Goal: Information Seeking & Learning: Compare options

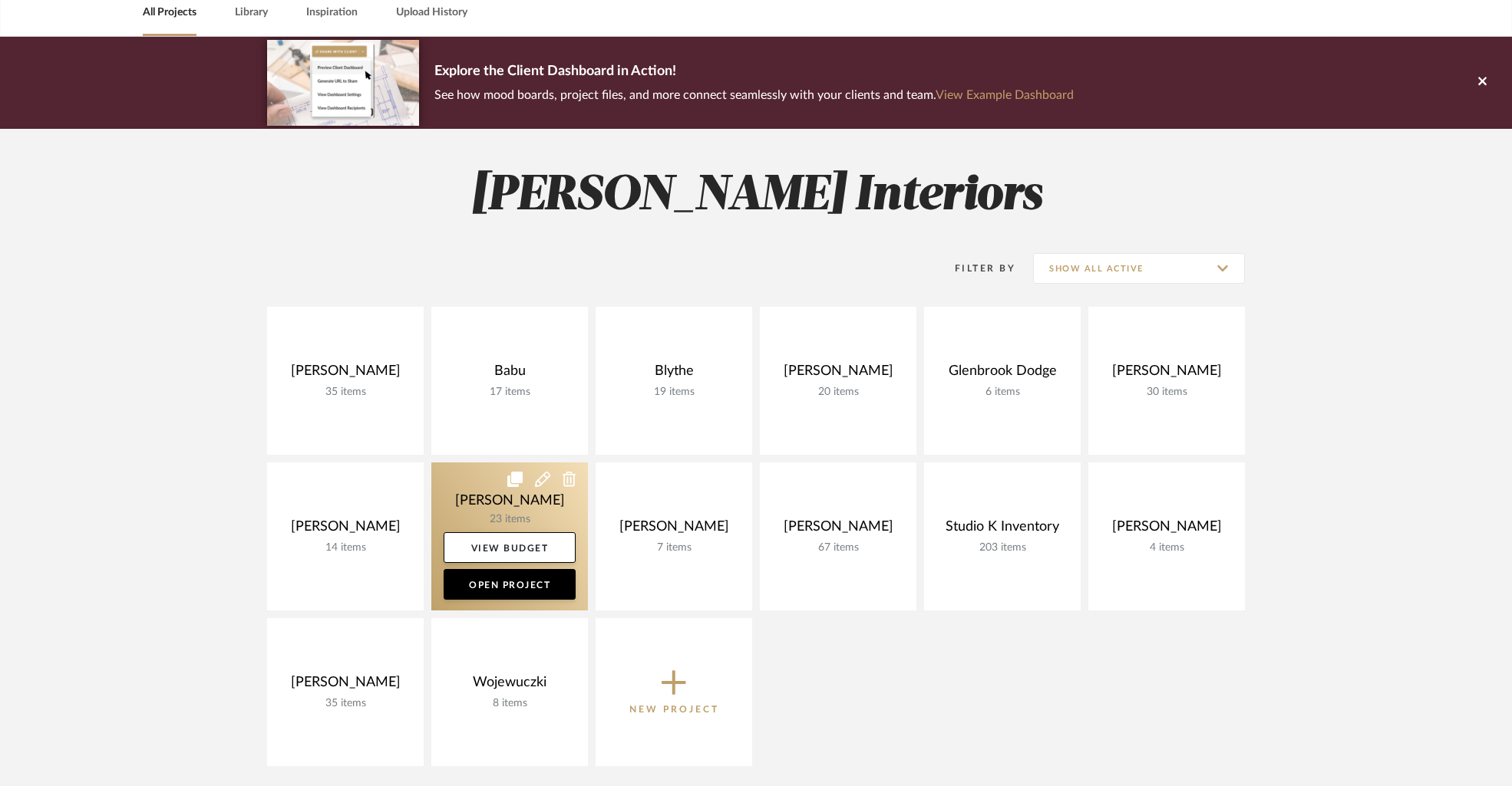
scroll to position [86, 0]
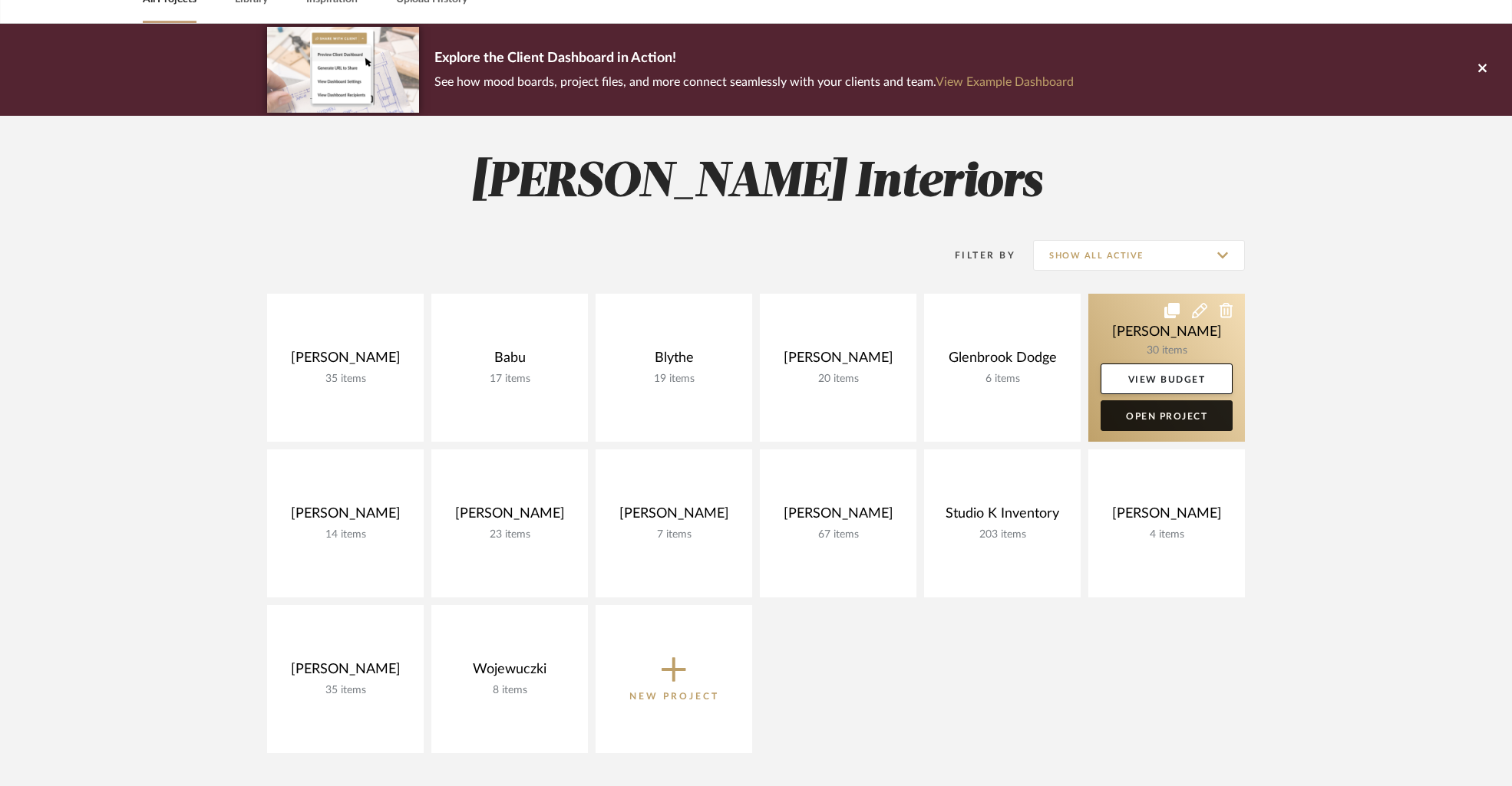
click at [1169, 414] on link "Open Project" at bounding box center [1166, 416] width 132 height 30
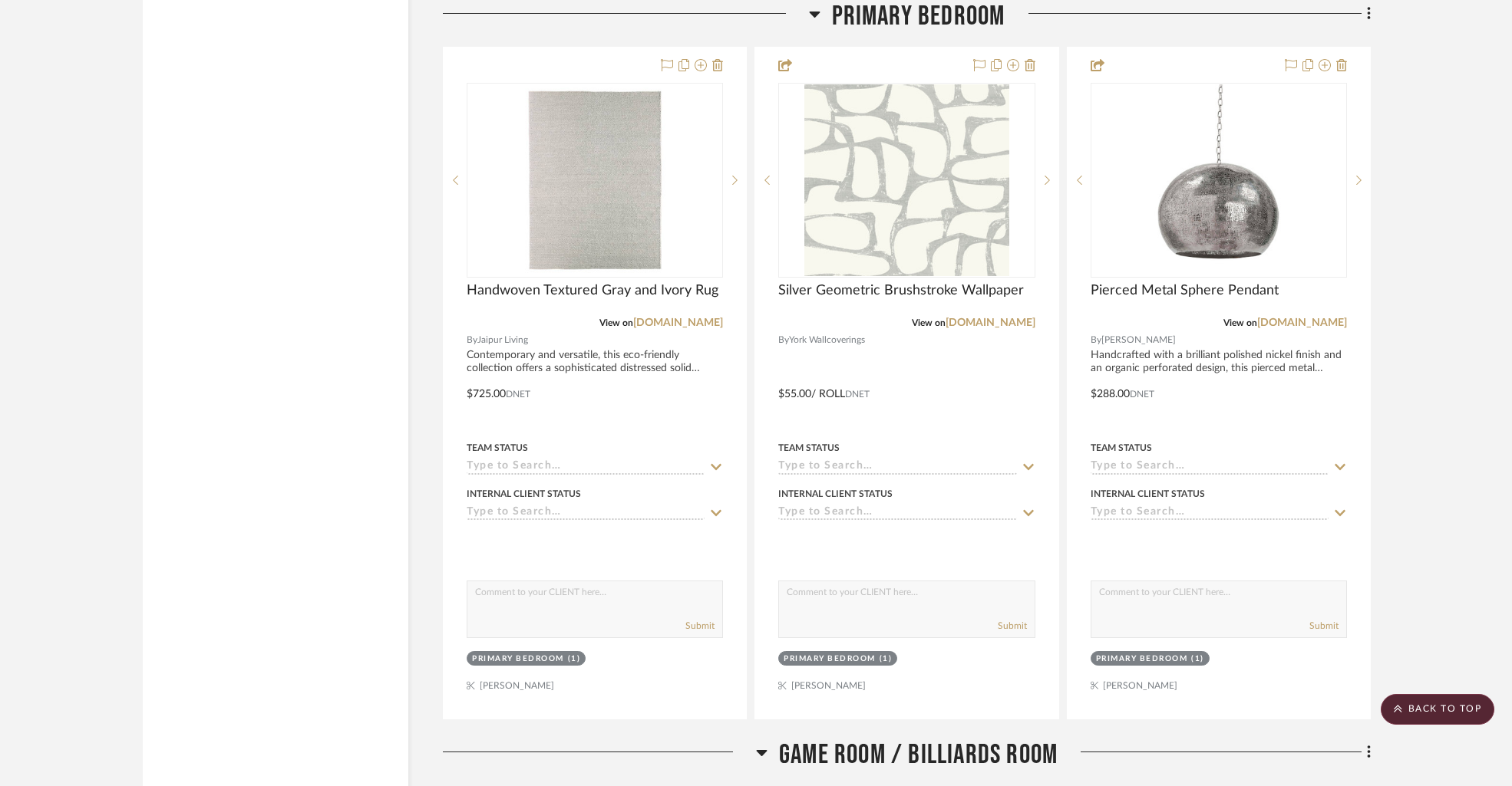
scroll to position [8463, 0]
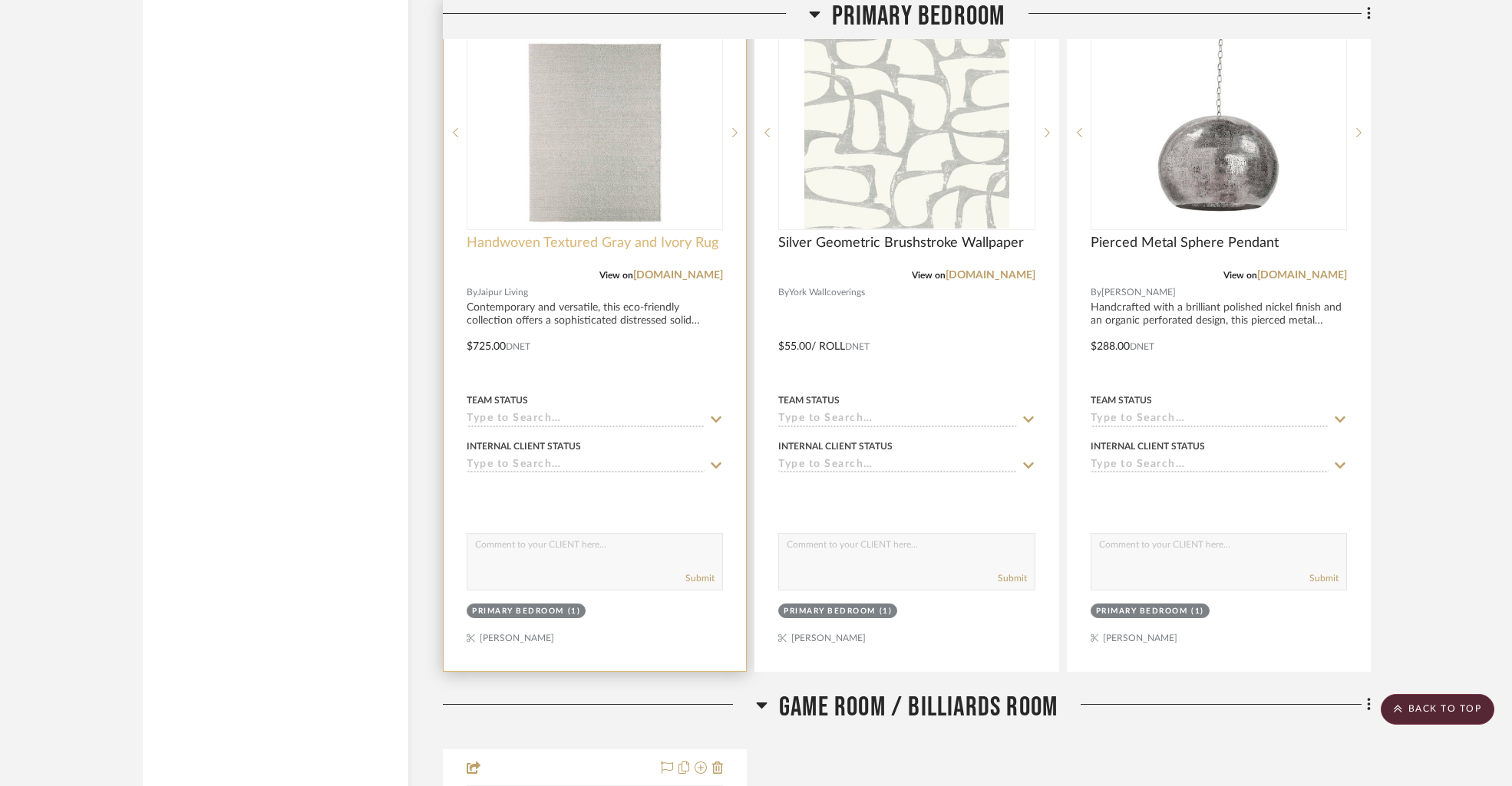
click at [580, 236] on span "Handwoven Textured Gray and Ivory Rug" at bounding box center [592, 243] width 252 height 17
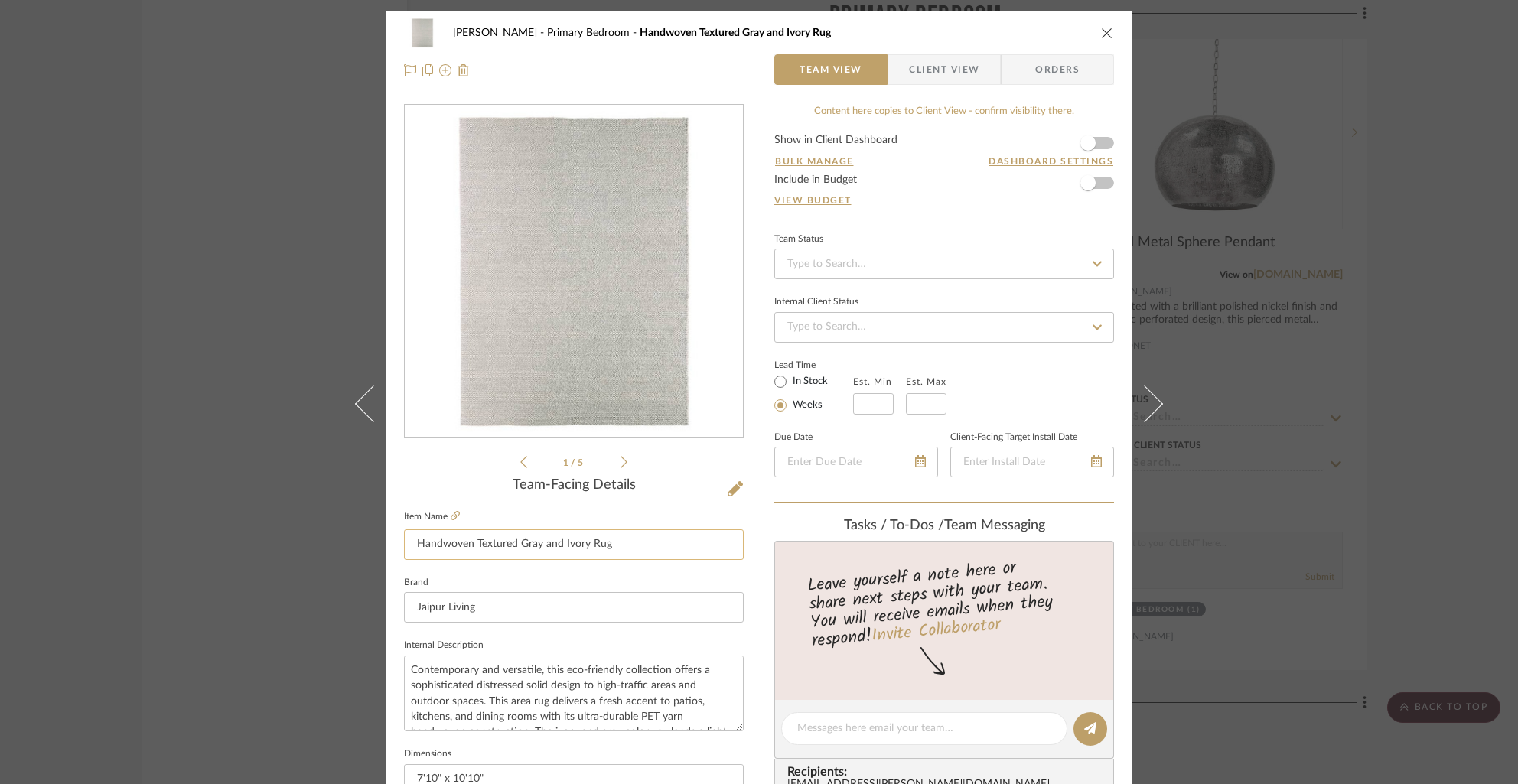
drag, startPoint x: 623, startPoint y: 546, endPoint x: 398, endPoint y: 543, distance: 225.0
click at [404, 543] on input "Handwoven Textured Gray and Ivory Rug" at bounding box center [574, 545] width 340 height 30
click at [1102, 28] on icon "close" at bounding box center [1106, 33] width 12 height 12
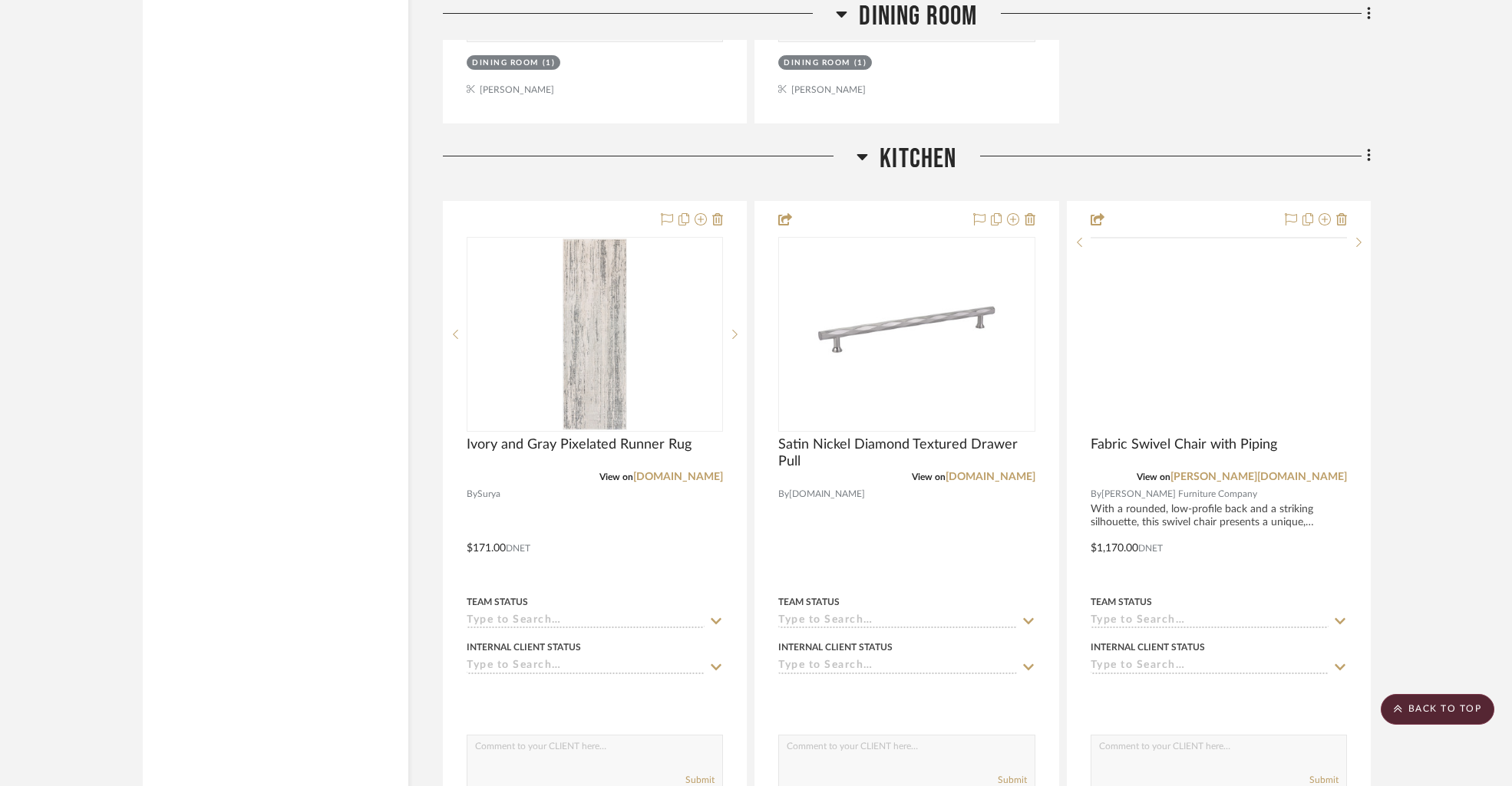
scroll to position [6127, 0]
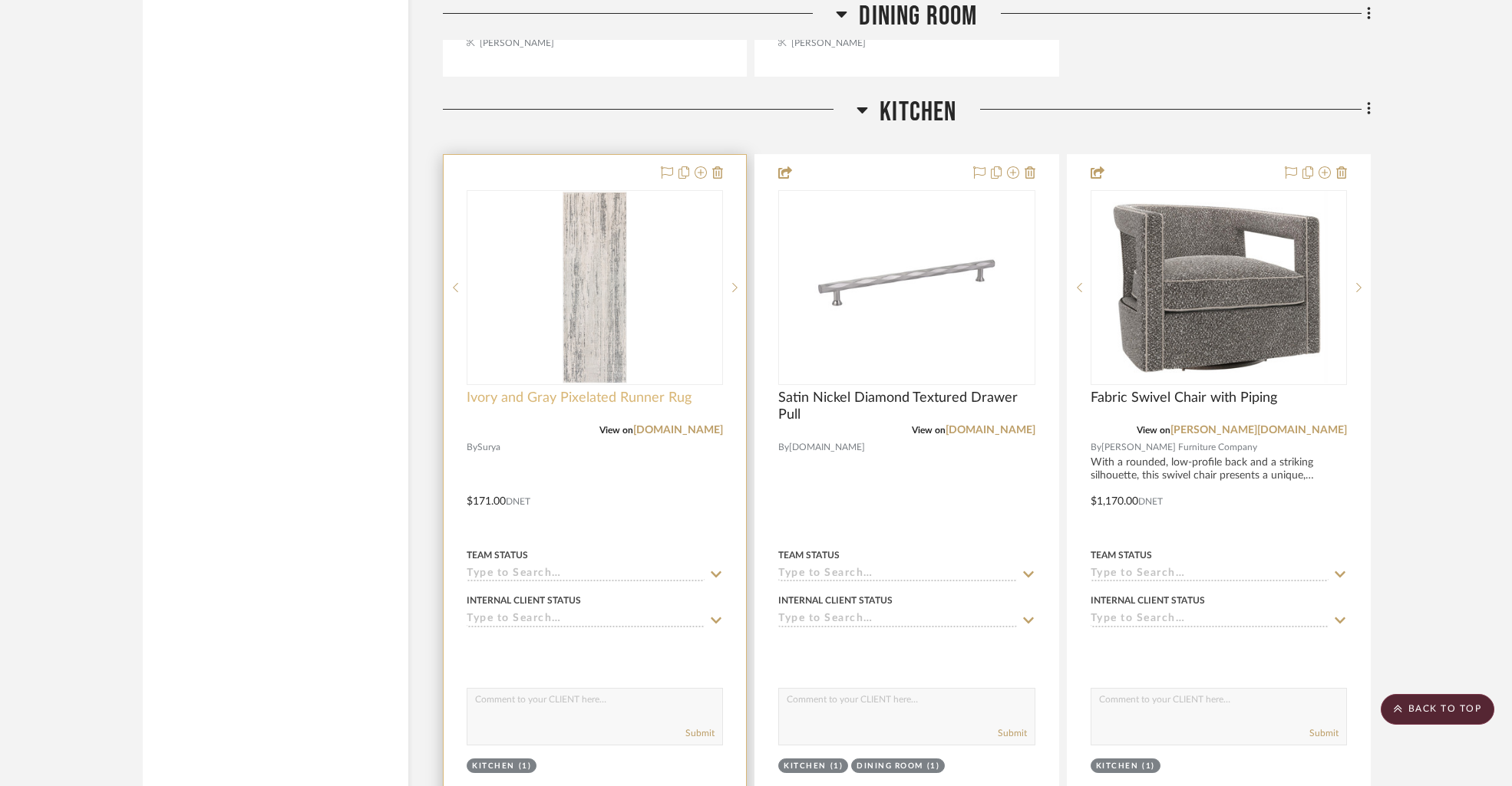
click at [635, 395] on span "Ivory and Gray Pixelated Runner Rug" at bounding box center [578, 397] width 225 height 17
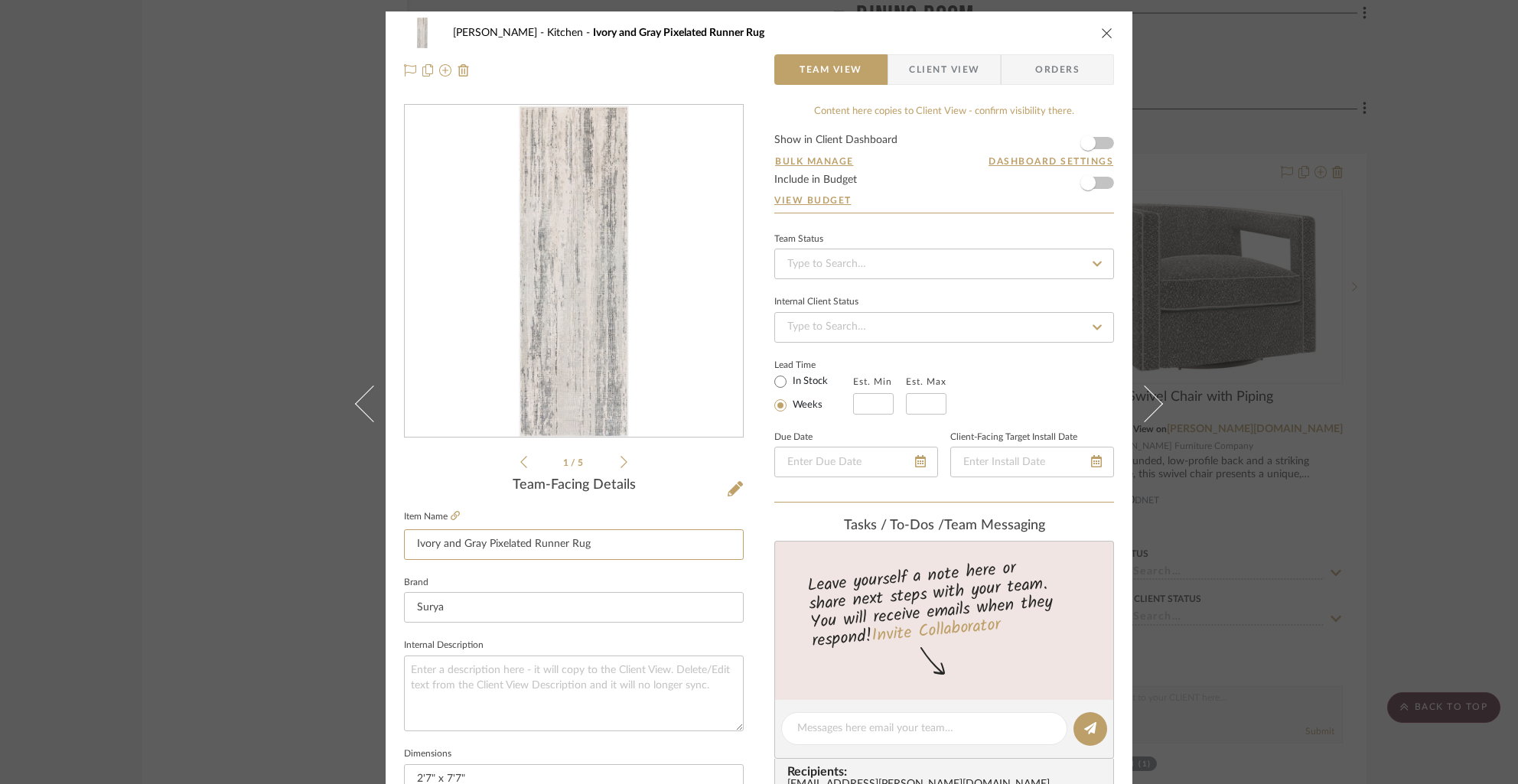
drag, startPoint x: 598, startPoint y: 546, endPoint x: 380, endPoint y: 546, distance: 218.0
click at [385, 546] on div "[PERSON_NAME] Kitchen Ivory and Gray Pixelated Runner Rug Team View Client View…" at bounding box center [759, 718] width 747 height 1413
drag, startPoint x: 1101, startPoint y: 30, endPoint x: 1090, endPoint y: 24, distance: 12.5
click at [1101, 29] on icon "close" at bounding box center [1106, 33] width 12 height 12
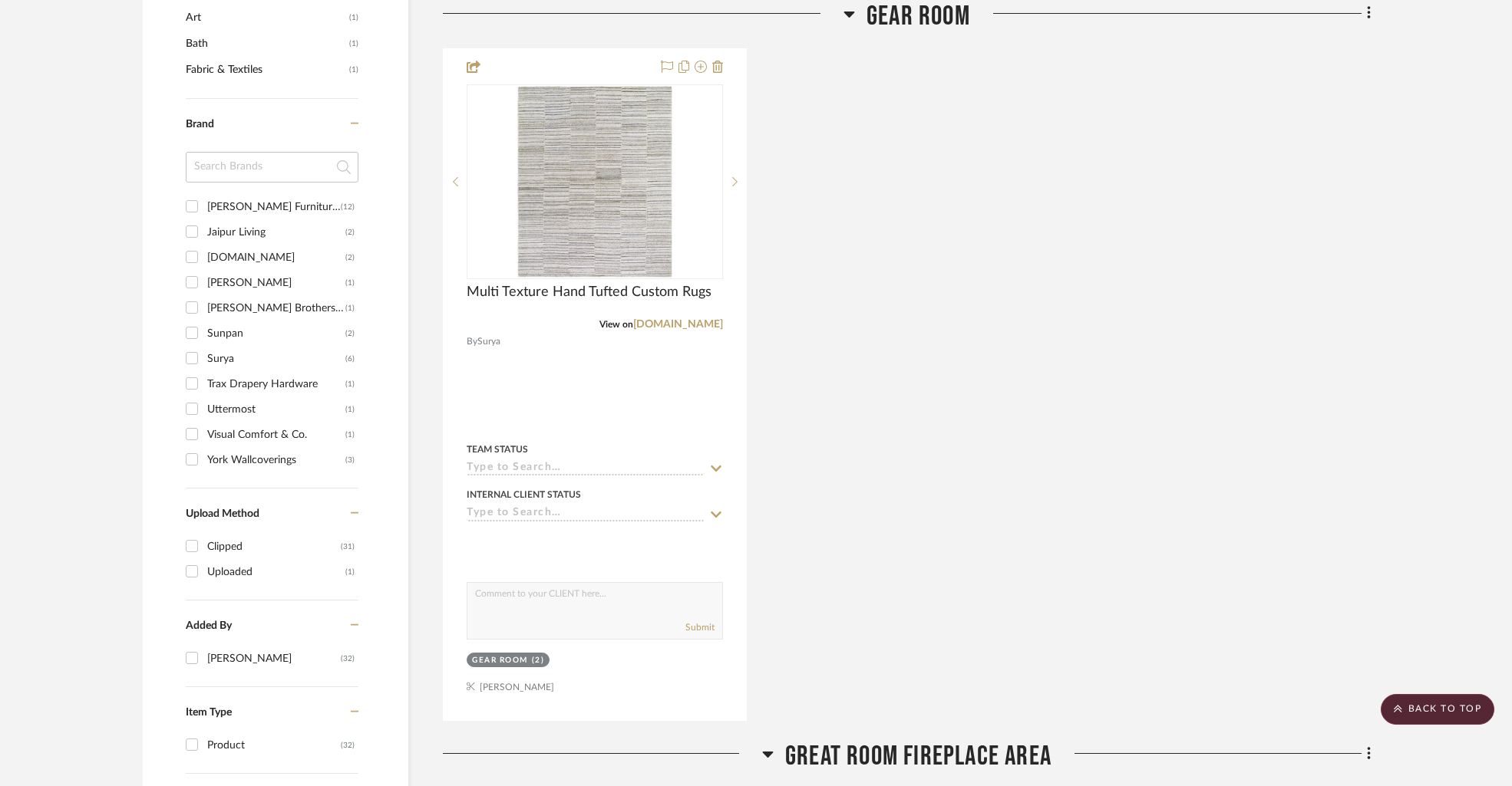
scroll to position [1131, 0]
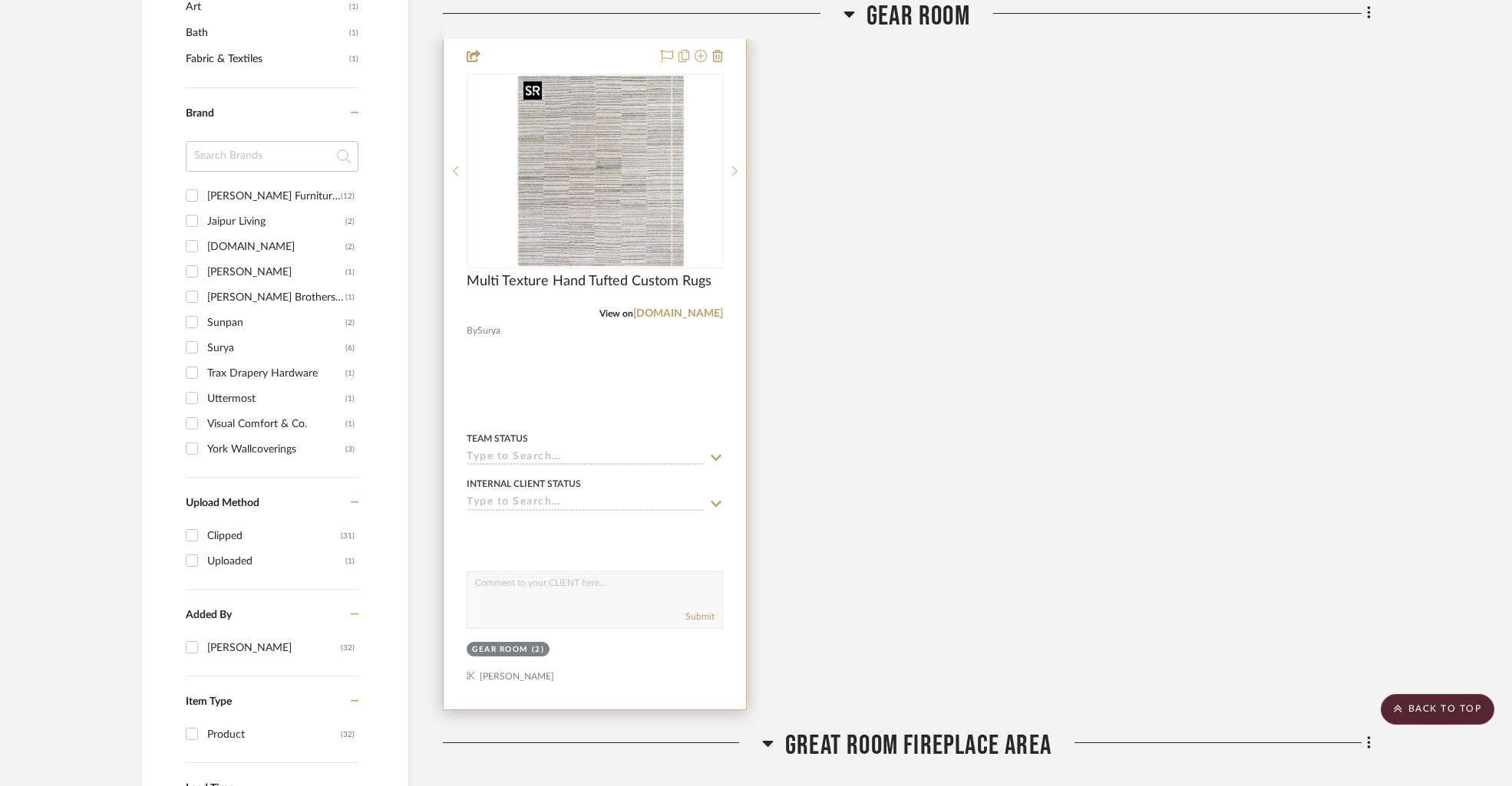
click at [560, 233] on div at bounding box center [594, 171] width 256 height 195
click at [534, 284] on span "Multi Texture Hand Tufted Custom Rugs" at bounding box center [589, 281] width 245 height 17
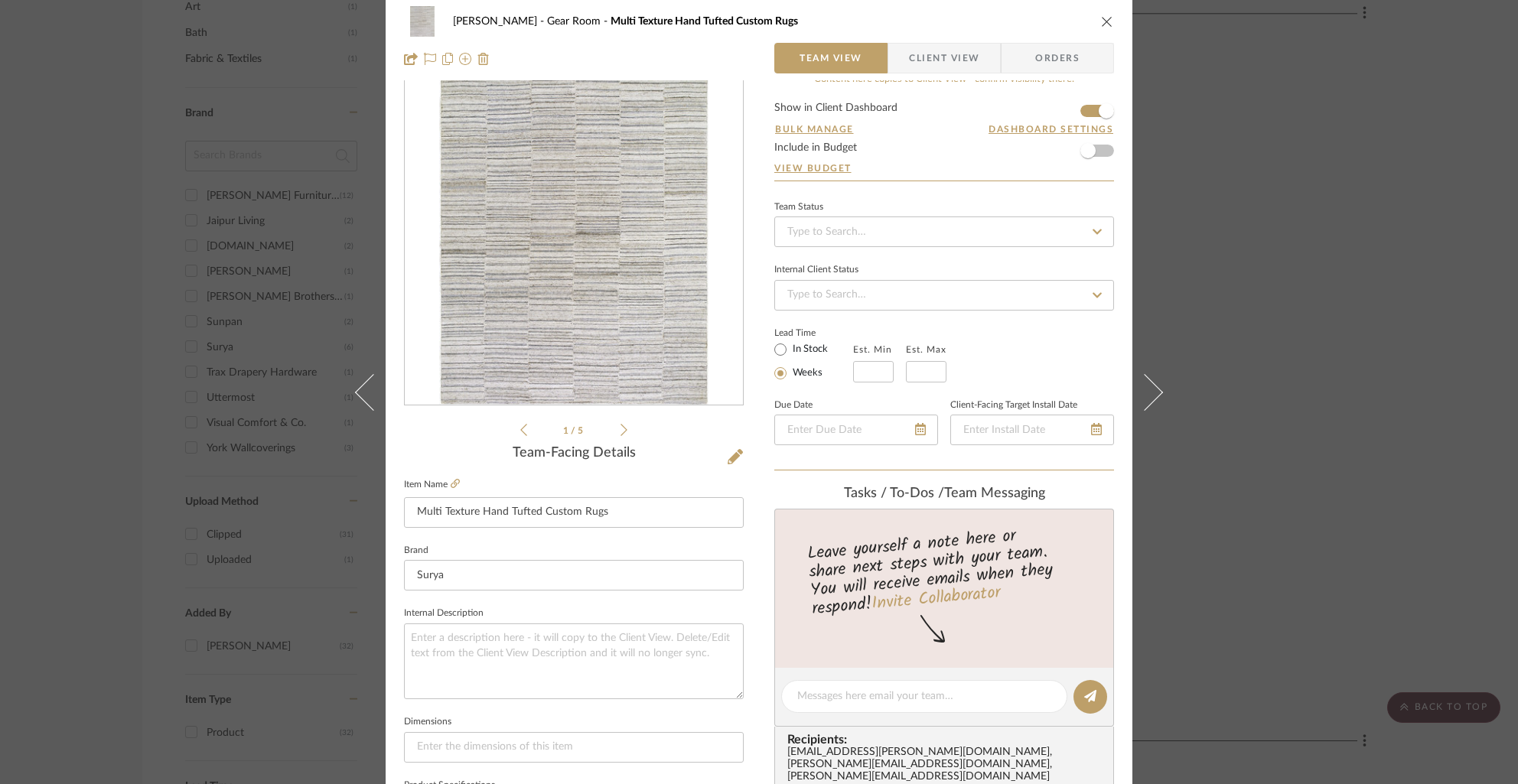
scroll to position [0, 0]
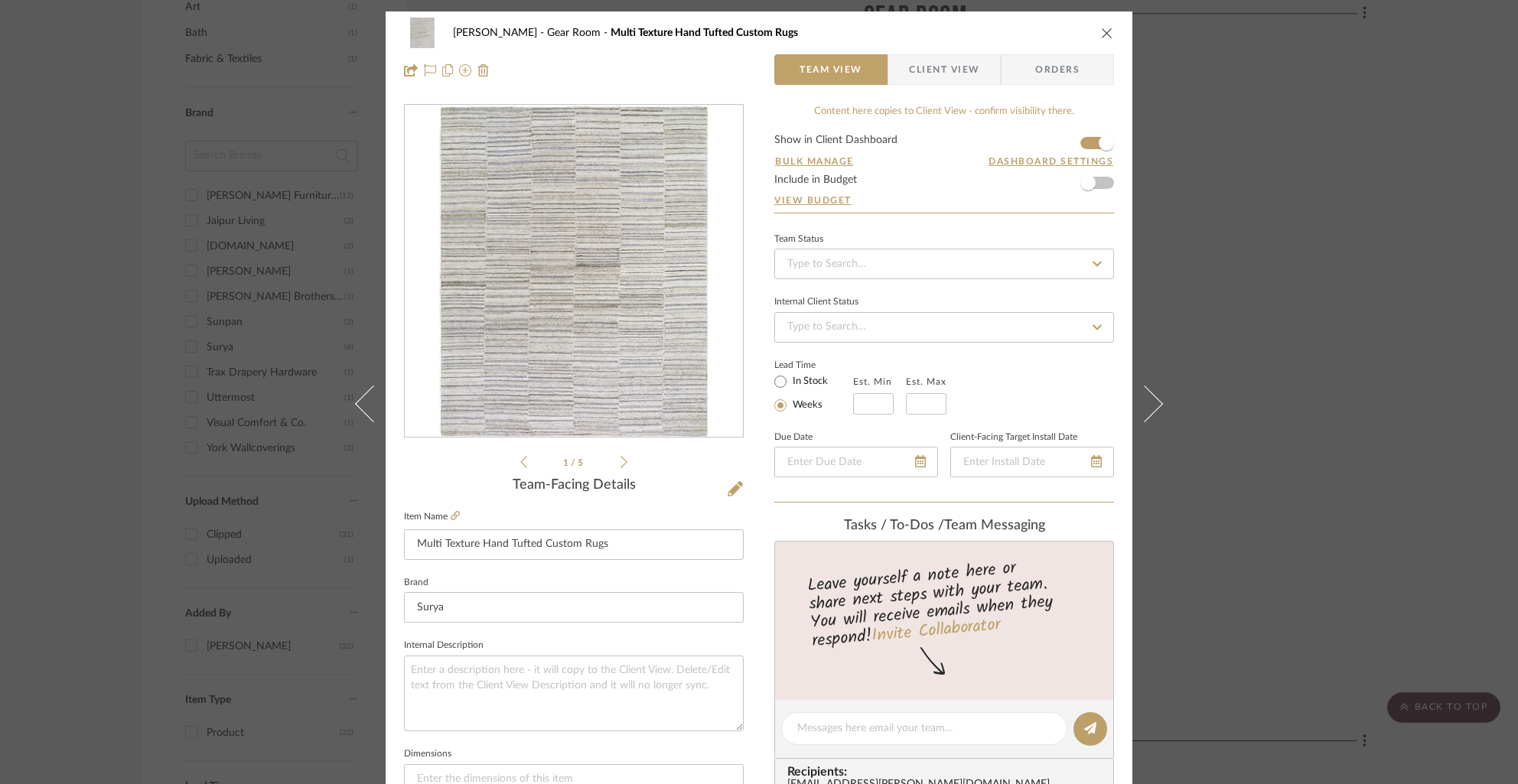
click at [1101, 33] on icon "close" at bounding box center [1106, 33] width 12 height 12
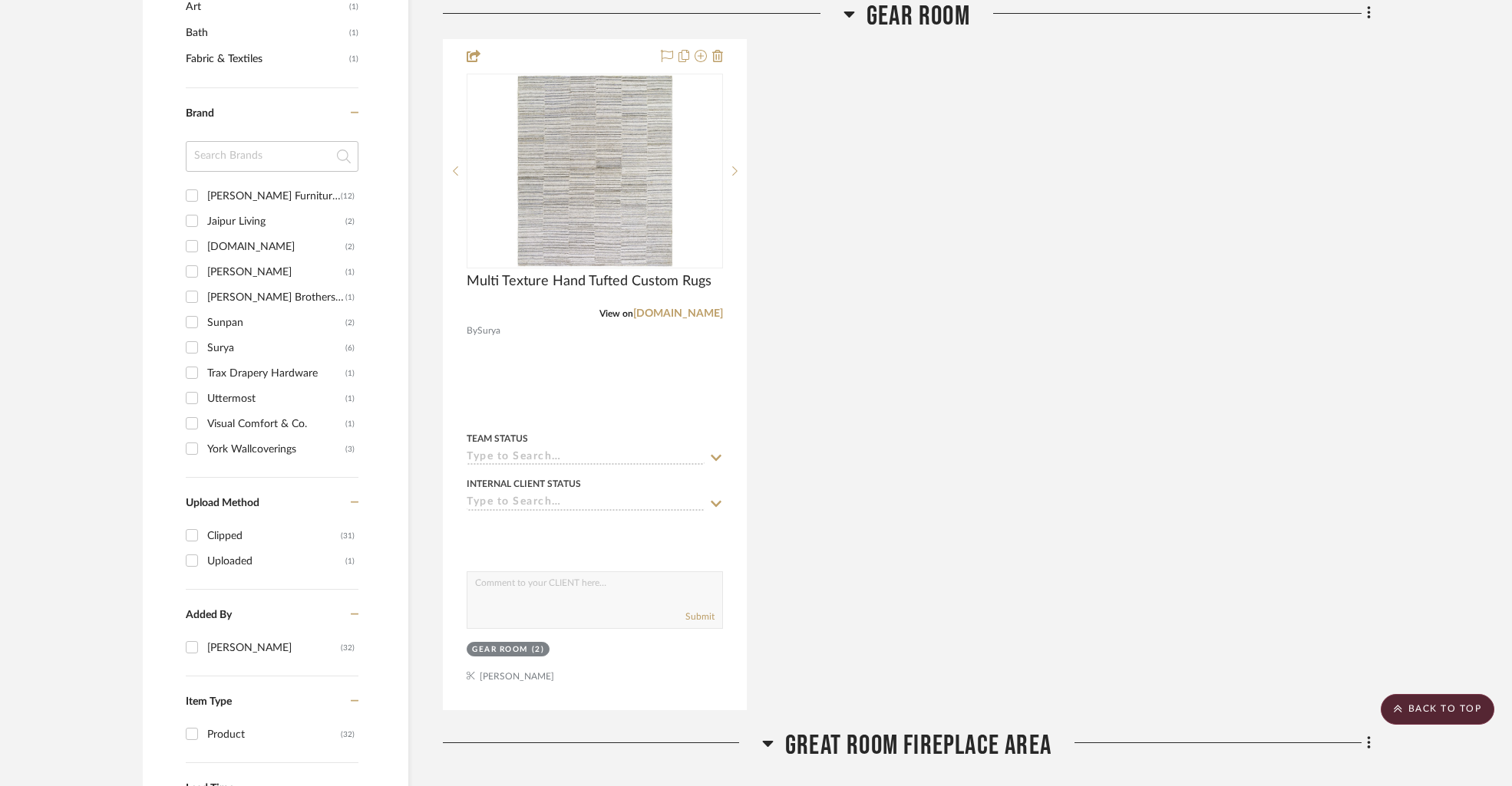
scroll to position [1131, 0]
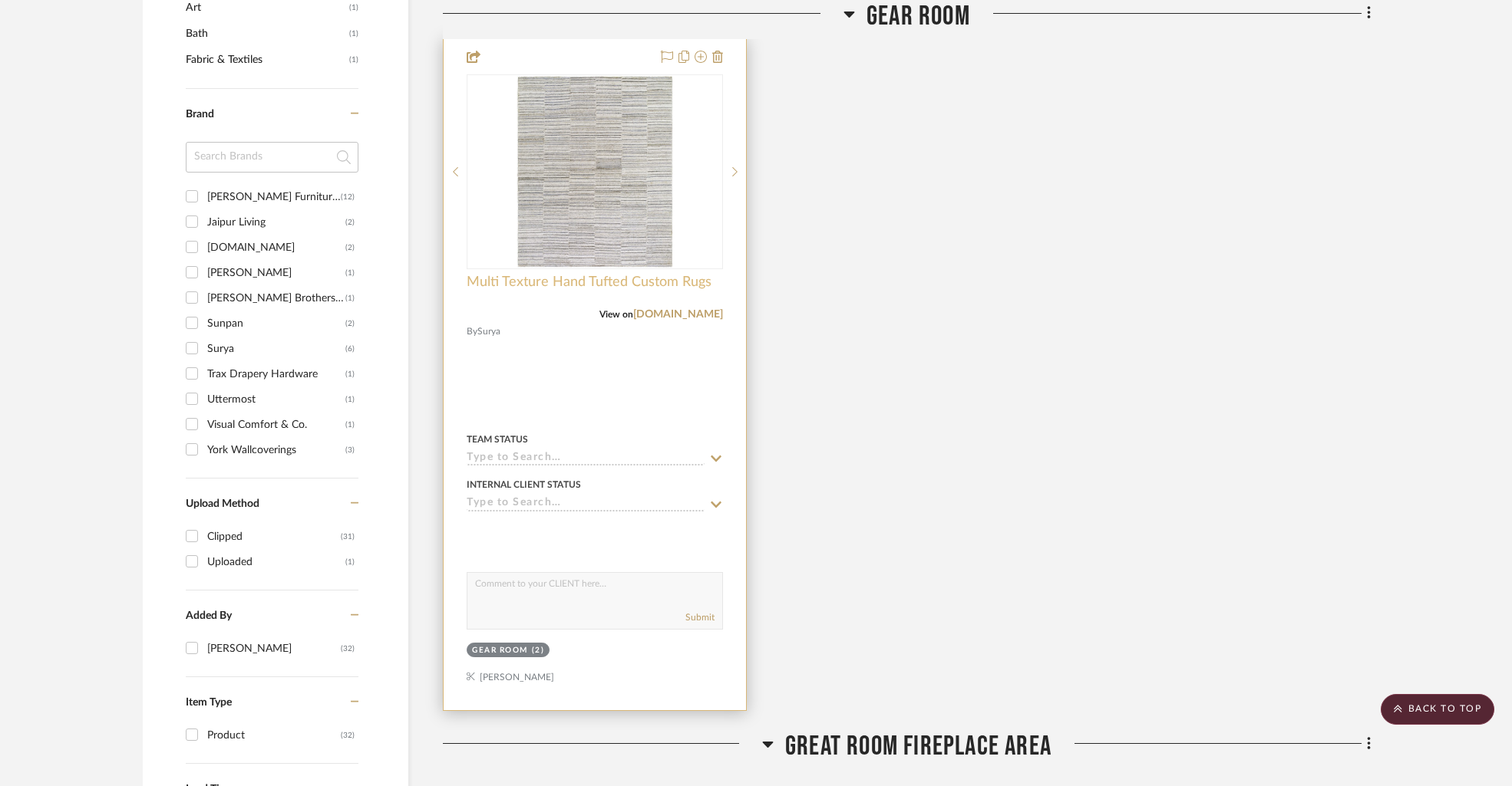
click at [596, 286] on span "Multi Texture Hand Tufted Custom Rugs" at bounding box center [589, 281] width 245 height 17
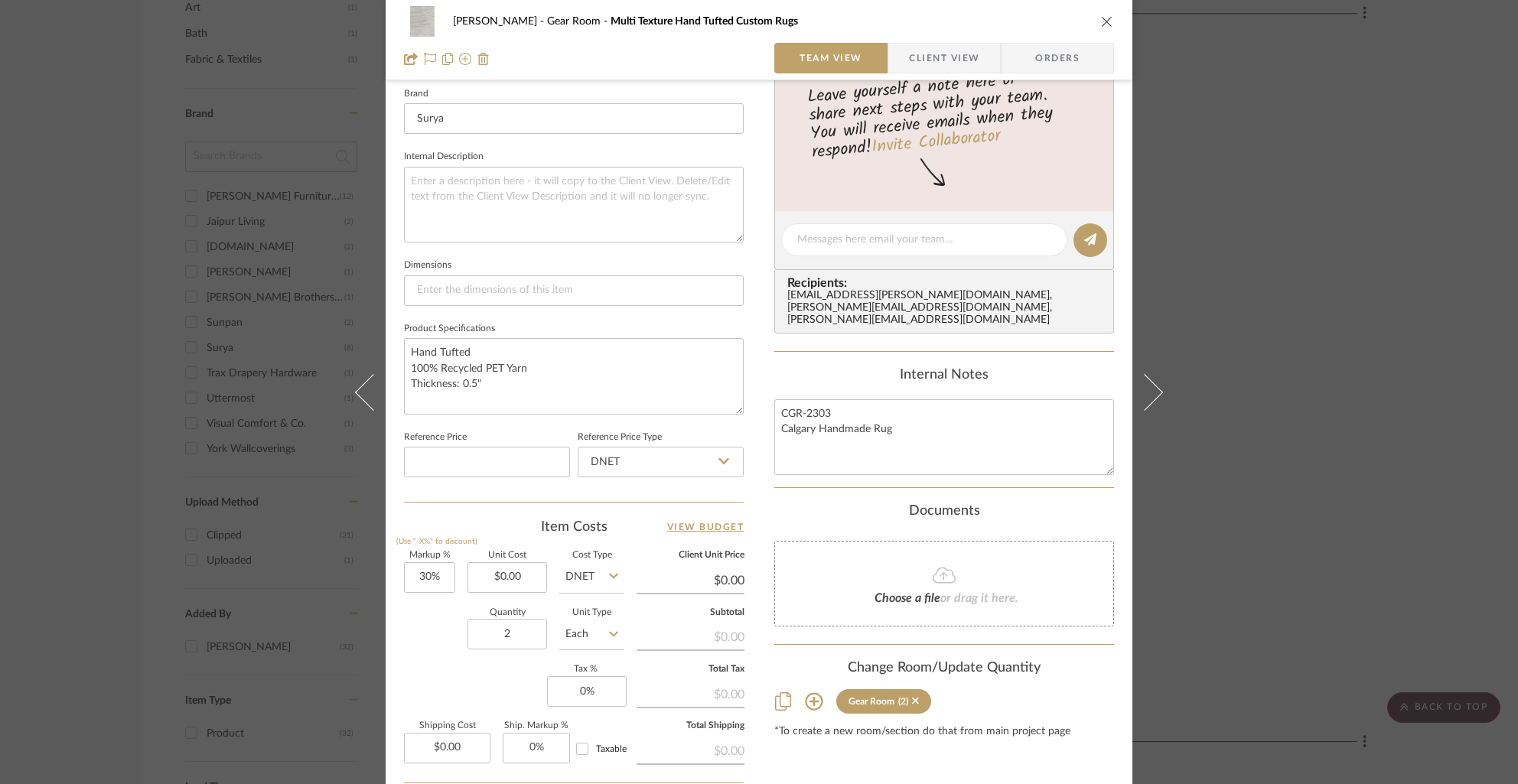
scroll to position [487, 0]
click at [1101, 21] on icon "close" at bounding box center [1106, 21] width 12 height 12
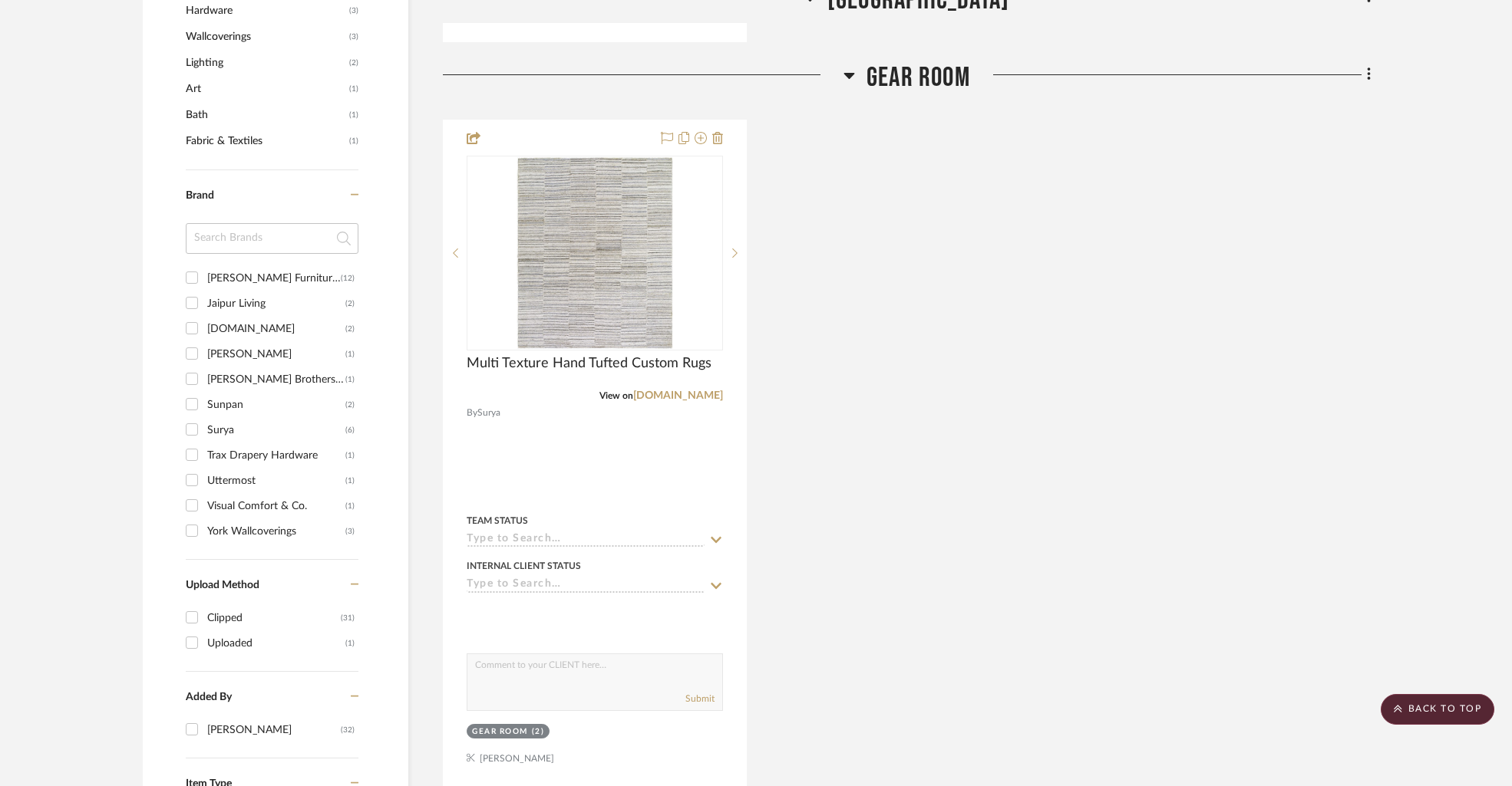
scroll to position [1041, 0]
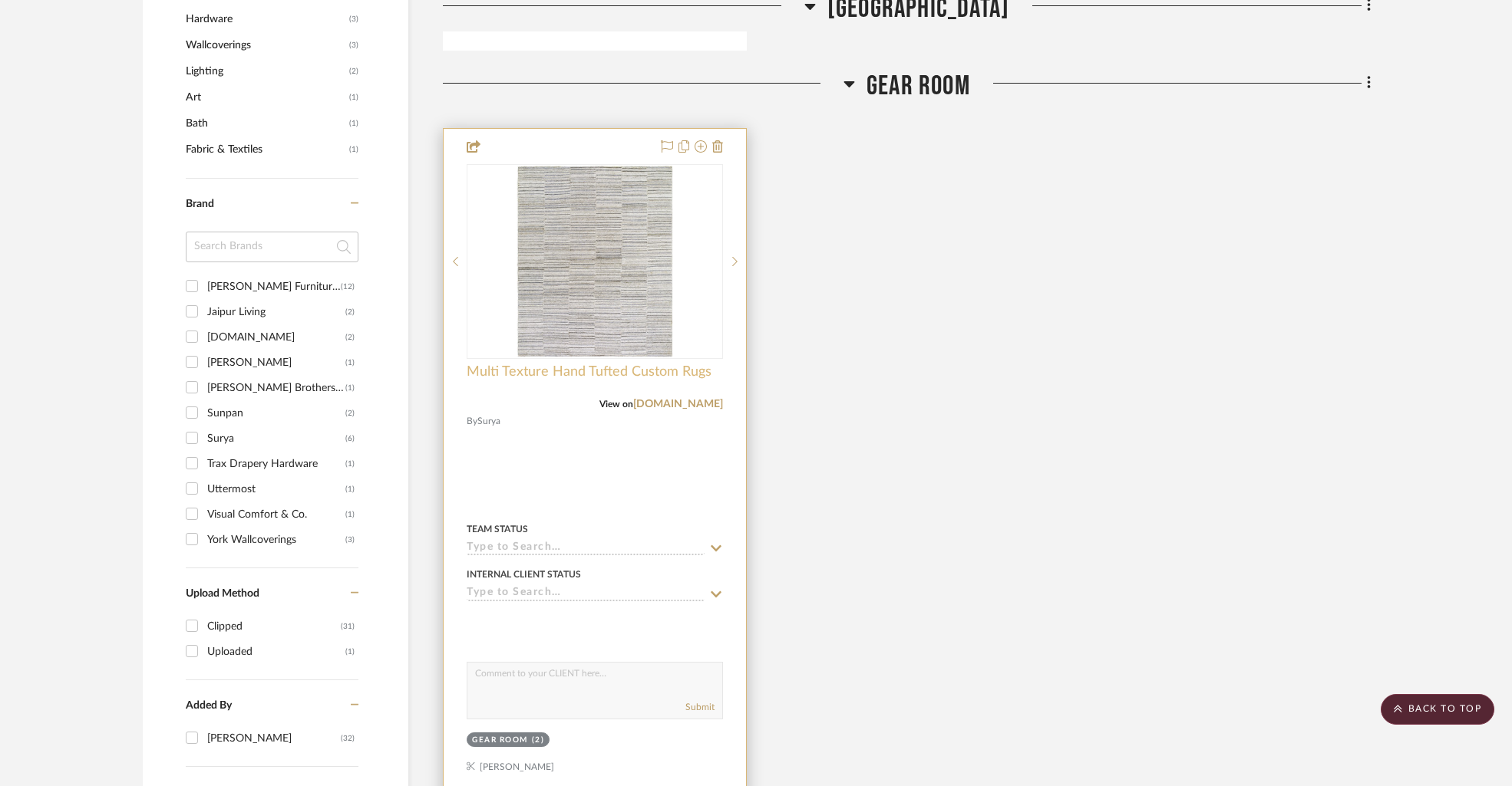
click at [594, 379] on span "Multi Texture Hand Tufted Custom Rugs" at bounding box center [589, 372] width 245 height 17
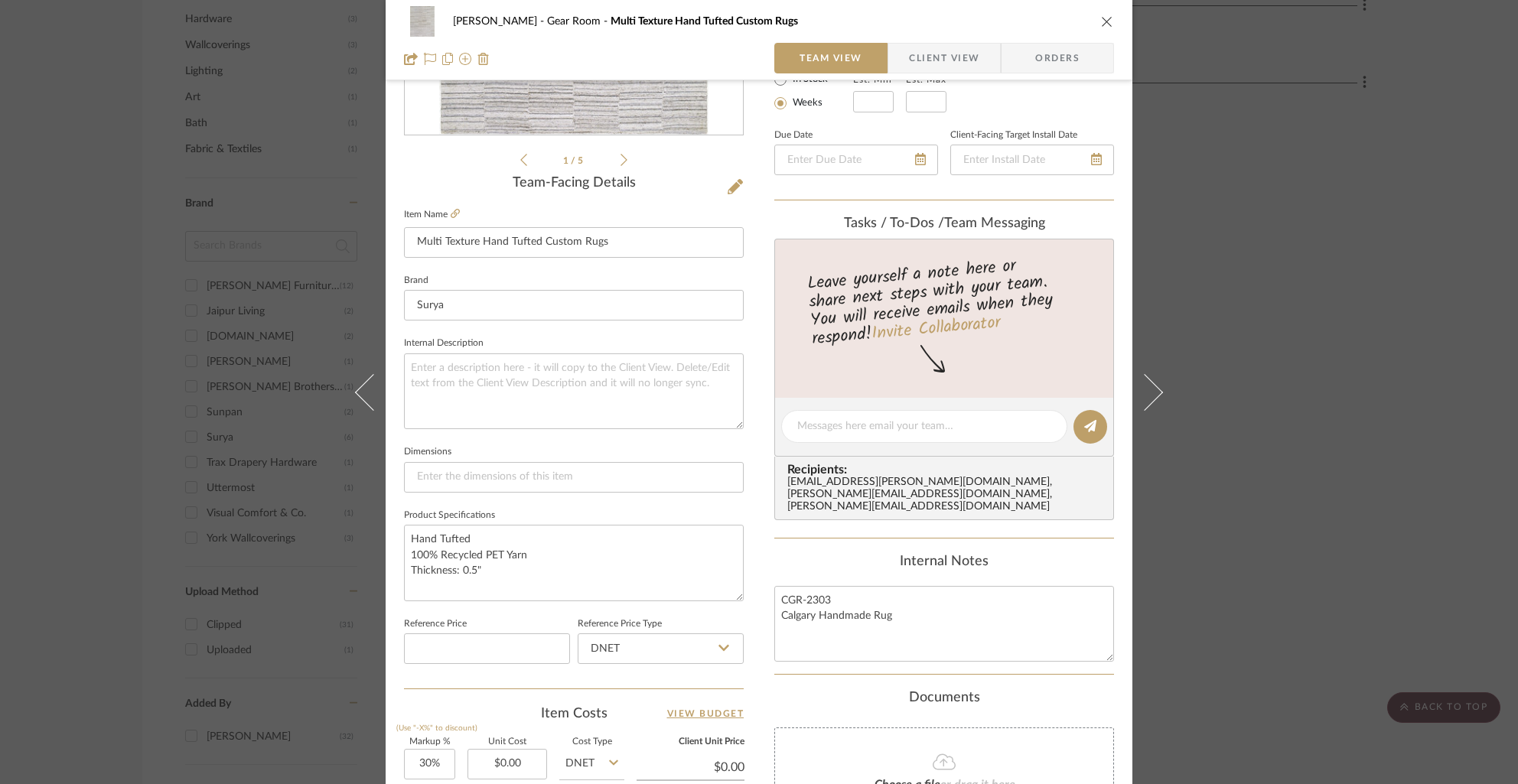
scroll to position [637, 0]
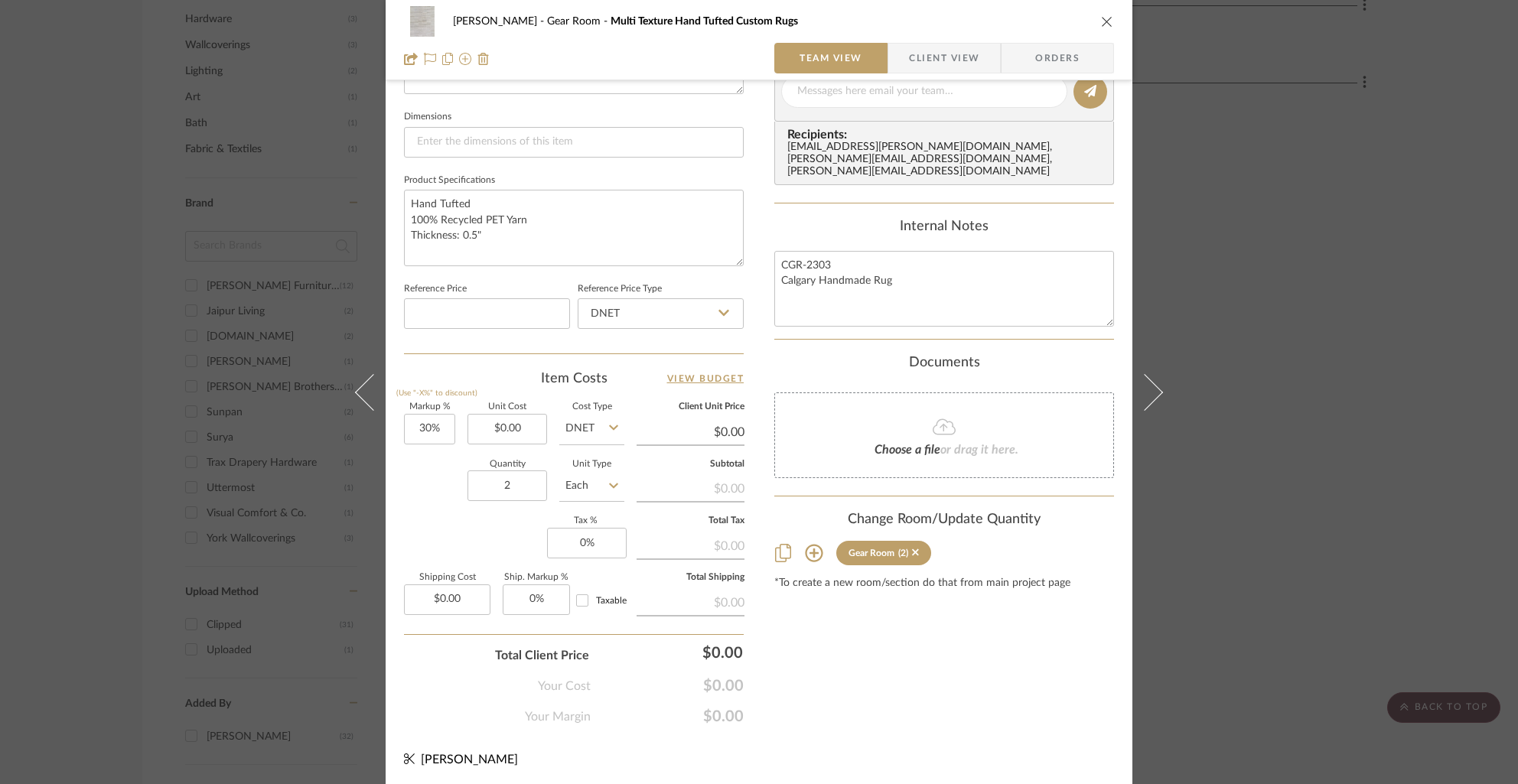
click at [1107, 22] on icon "close" at bounding box center [1106, 21] width 12 height 12
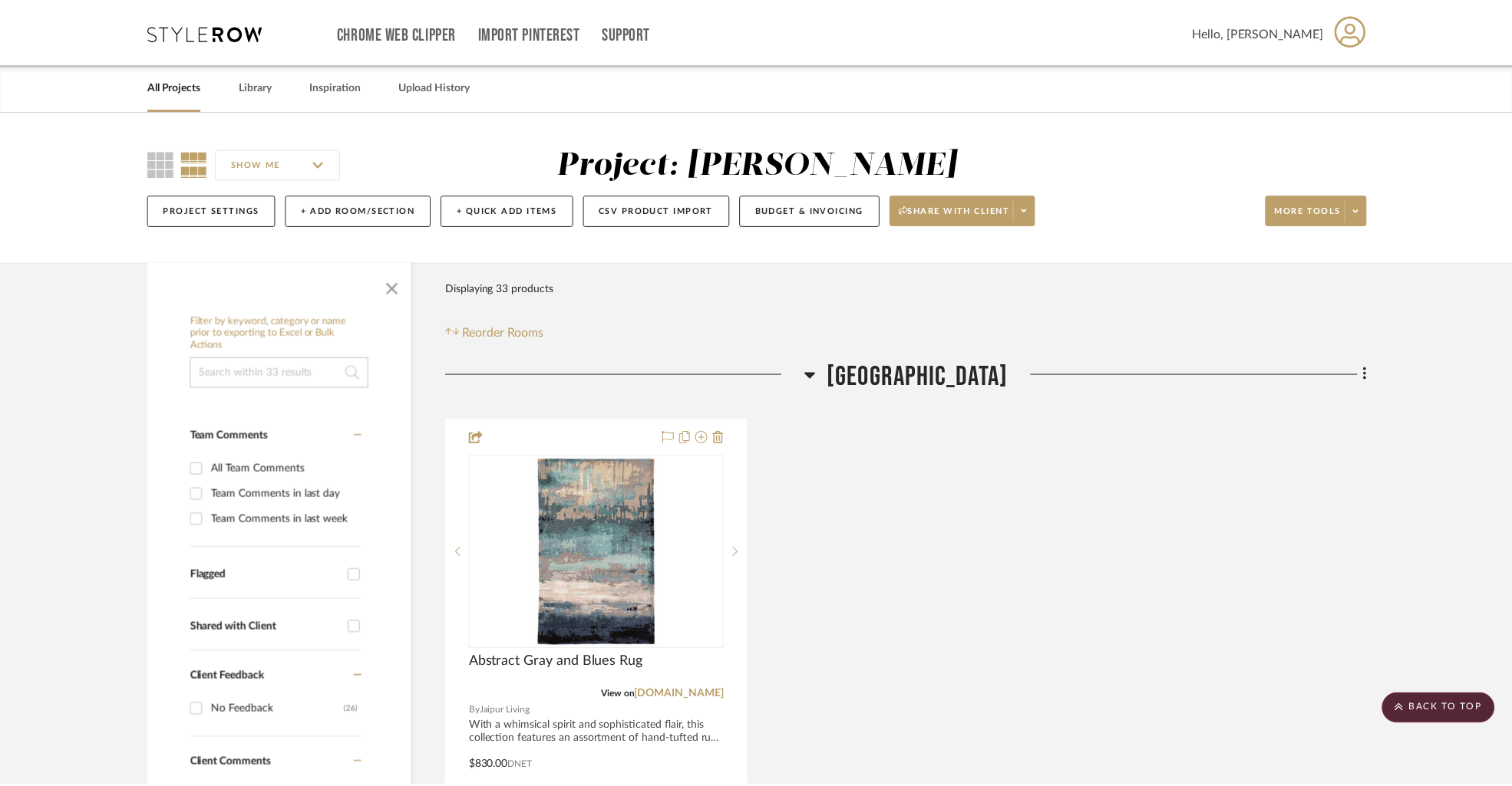
scroll to position [1041, 0]
